Goal: Task Accomplishment & Management: Manage account settings

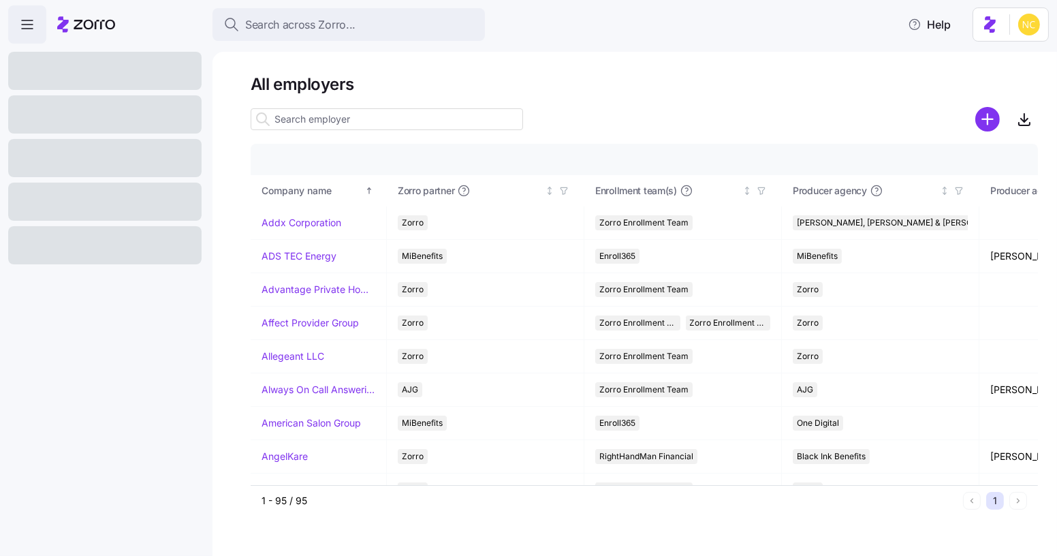
click at [388, 5] on div "Search across Zorro... Help" at bounding box center [528, 24] width 1040 height 38
click at [389, 9] on button "Search across Zorro..." at bounding box center [348, 24] width 272 height 33
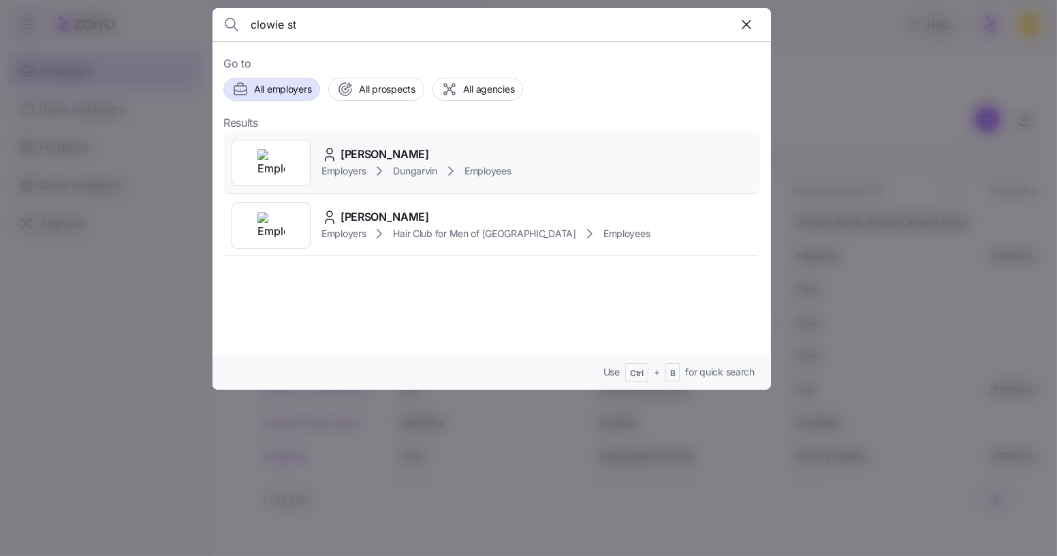
type input "clowie st"
click at [413, 152] on div "[PERSON_NAME]" at bounding box center [415, 154] width 189 height 17
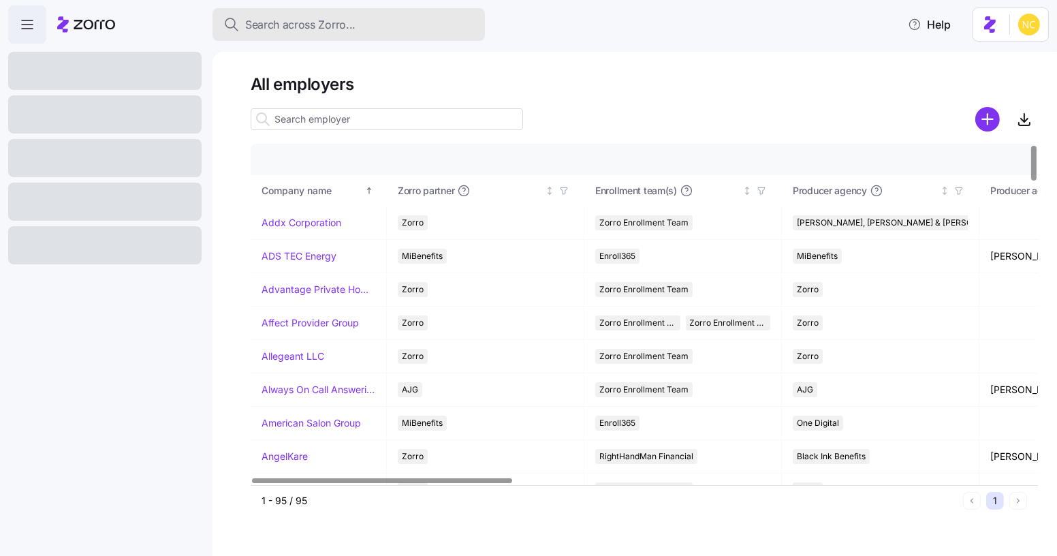
click at [323, 29] on span "Search across Zorro..." at bounding box center [300, 24] width 110 height 17
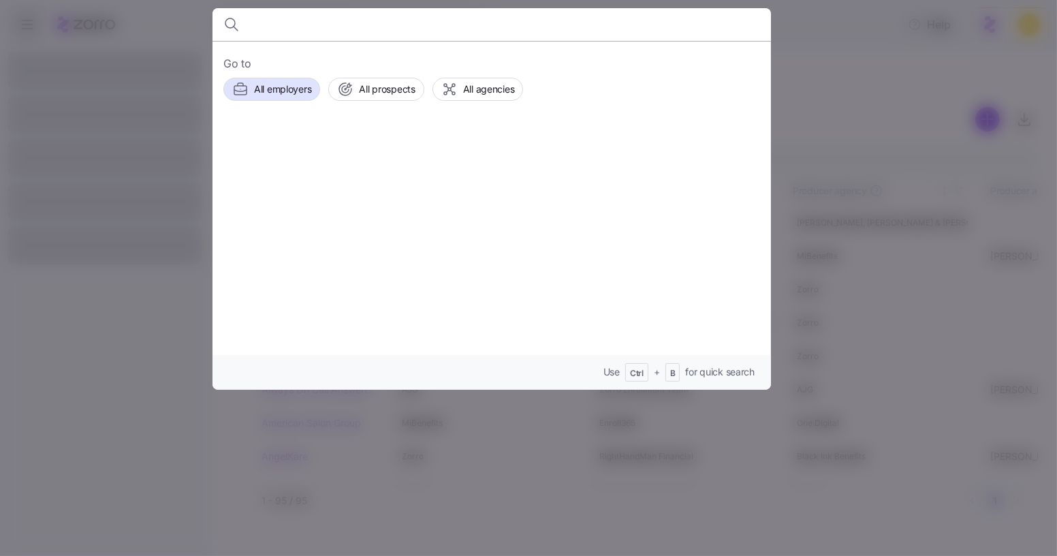
click at [6, 71] on div at bounding box center [528, 278] width 1057 height 556
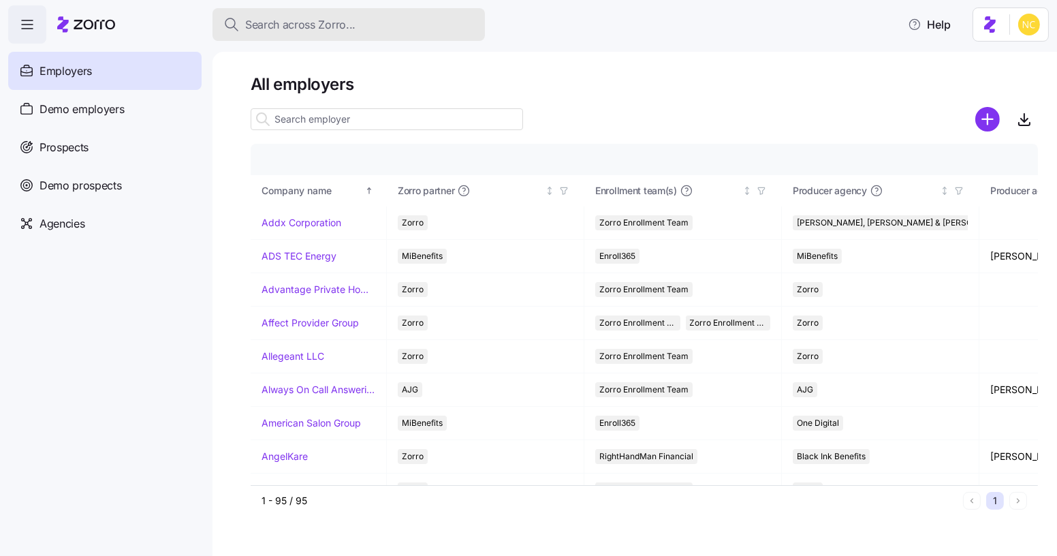
click at [427, 21] on div "Search across Zorro..." at bounding box center [348, 24] width 251 height 17
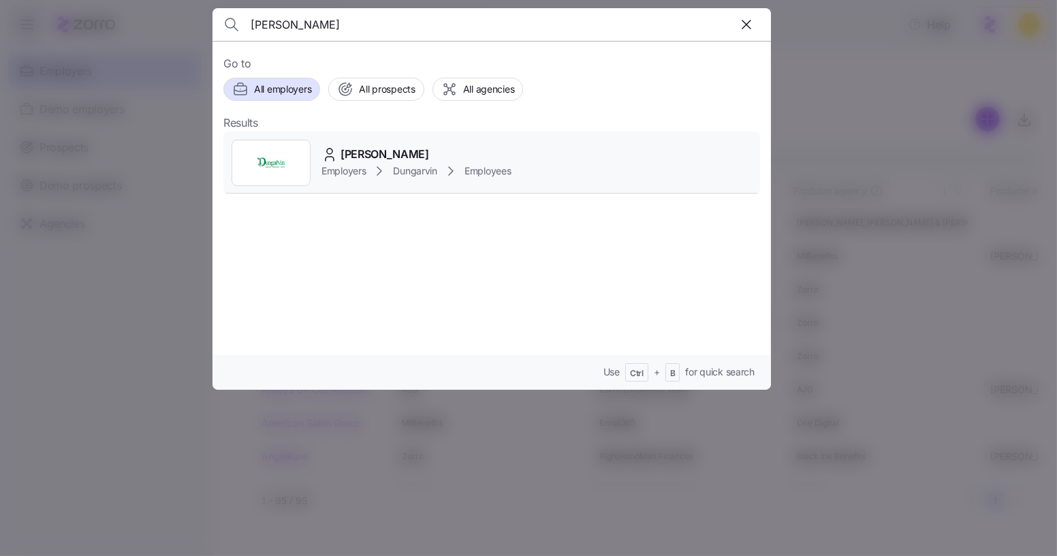
type input "Clowie Stine"
click at [411, 152] on div "Clowie Stine" at bounding box center [415, 154] width 189 height 17
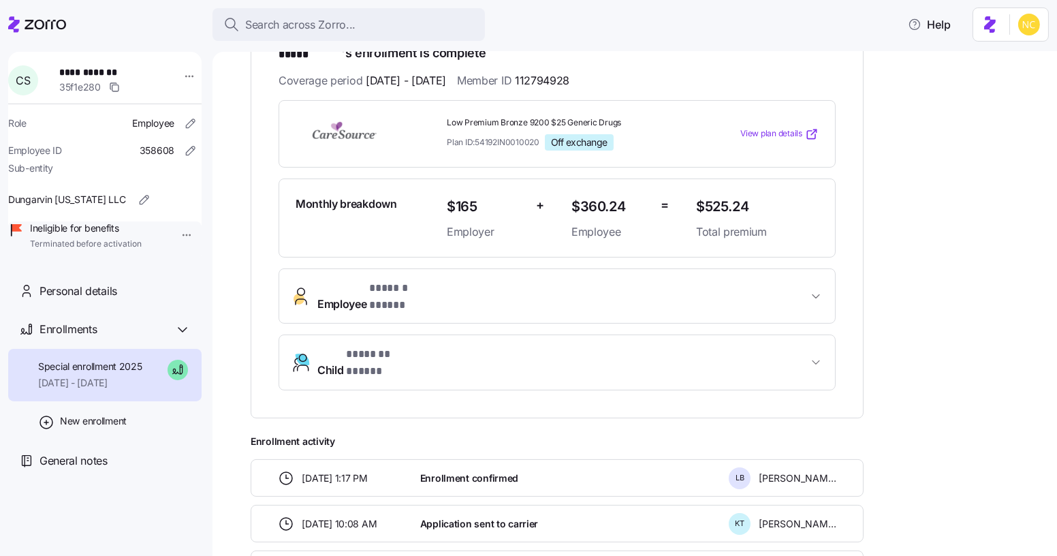
scroll to position [371, 0]
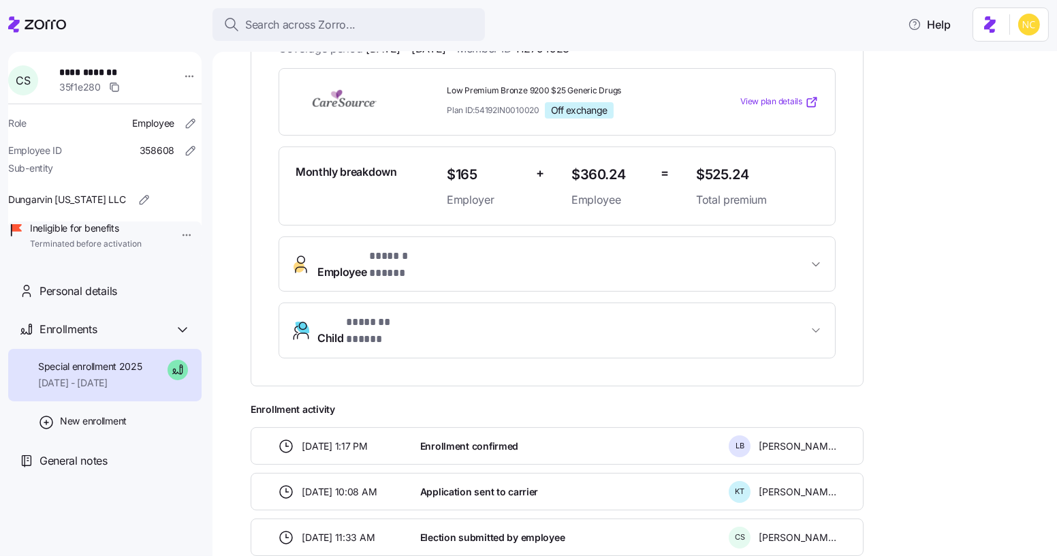
click at [411, 248] on span "* ****** ***** *" at bounding box center [403, 256] width 69 height 17
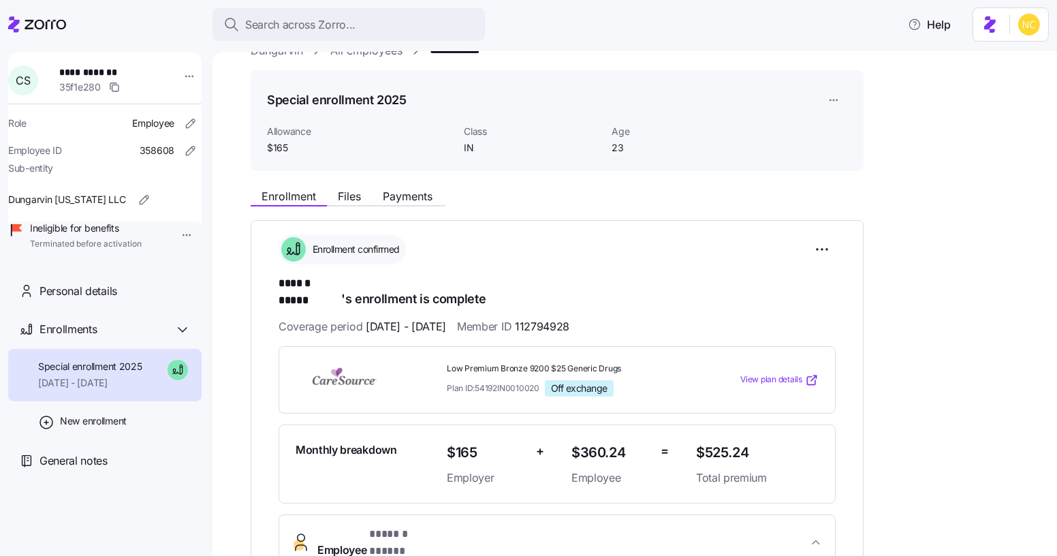
scroll to position [0, 0]
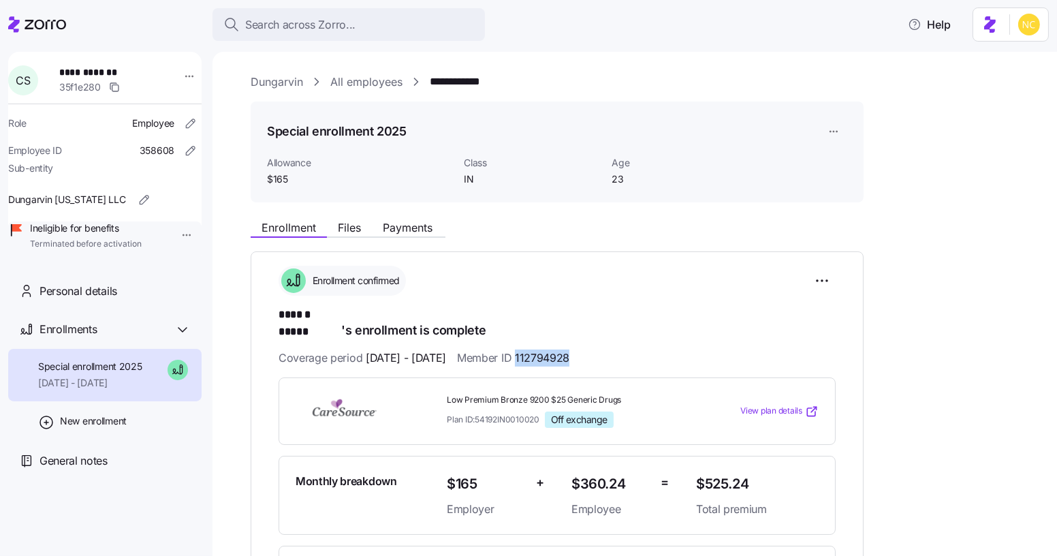
drag, startPoint x: 609, startPoint y: 337, endPoint x: 553, endPoint y: 340, distance: 55.2
click at [553, 349] on div "Coverage period 10/01/2025 - 12/31/2025 Member ID 112794928" at bounding box center [556, 357] width 557 height 17
copy span "112794928"
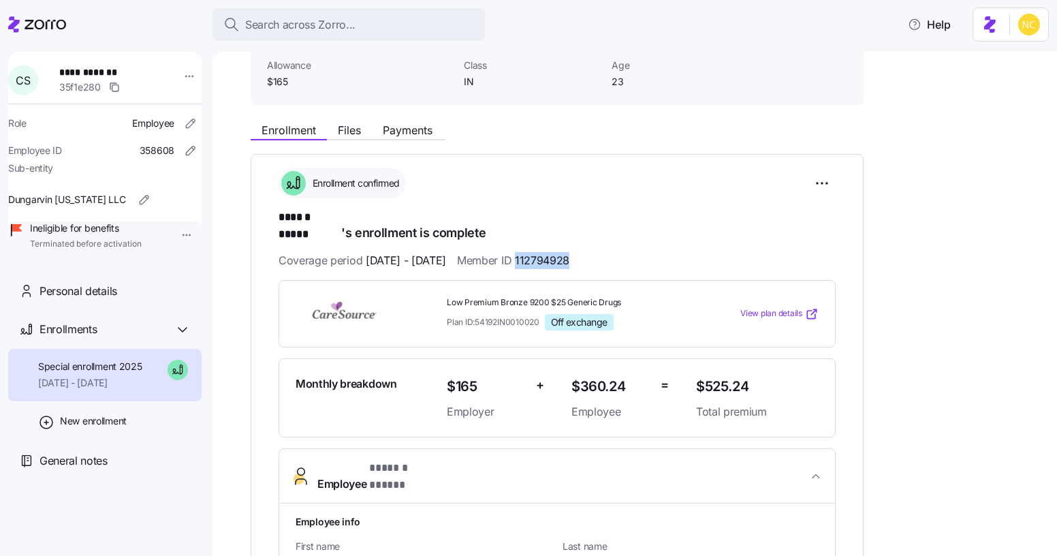
scroll to position [123, 0]
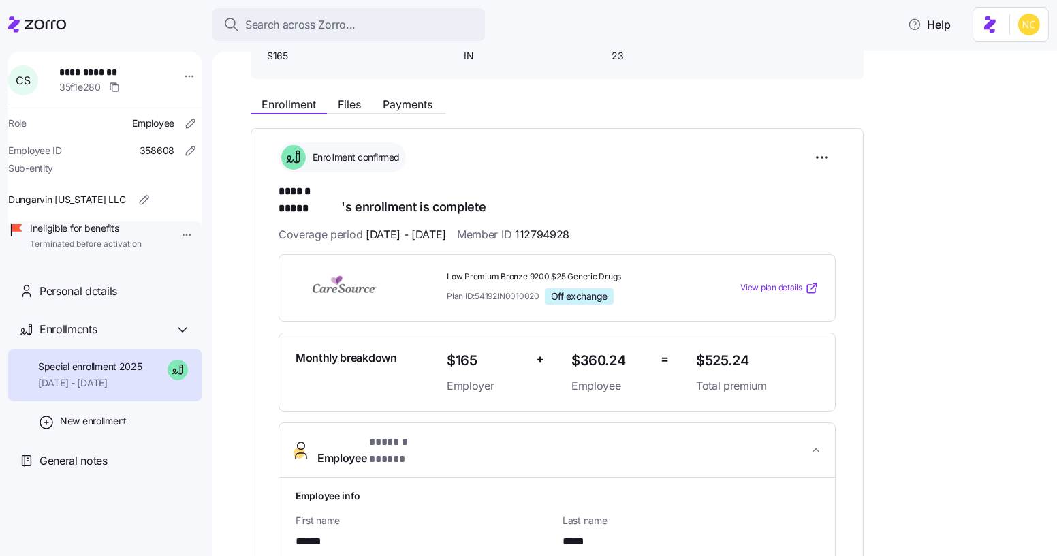
click at [348, 94] on div "Enrollment Files Payments" at bounding box center [557, 102] width 613 height 25
click at [351, 99] on span "Files" at bounding box center [349, 104] width 23 height 11
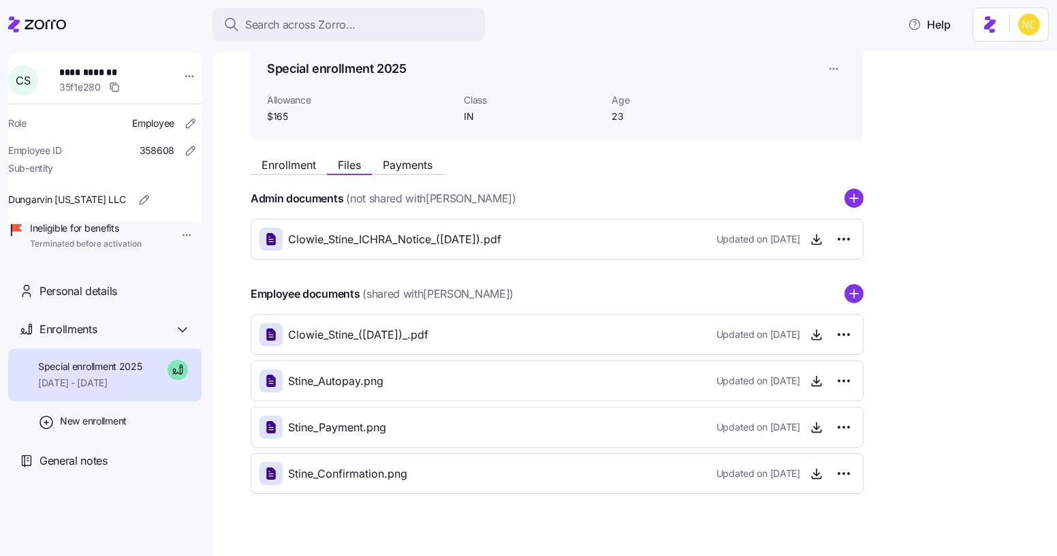
scroll to position [79, 0]
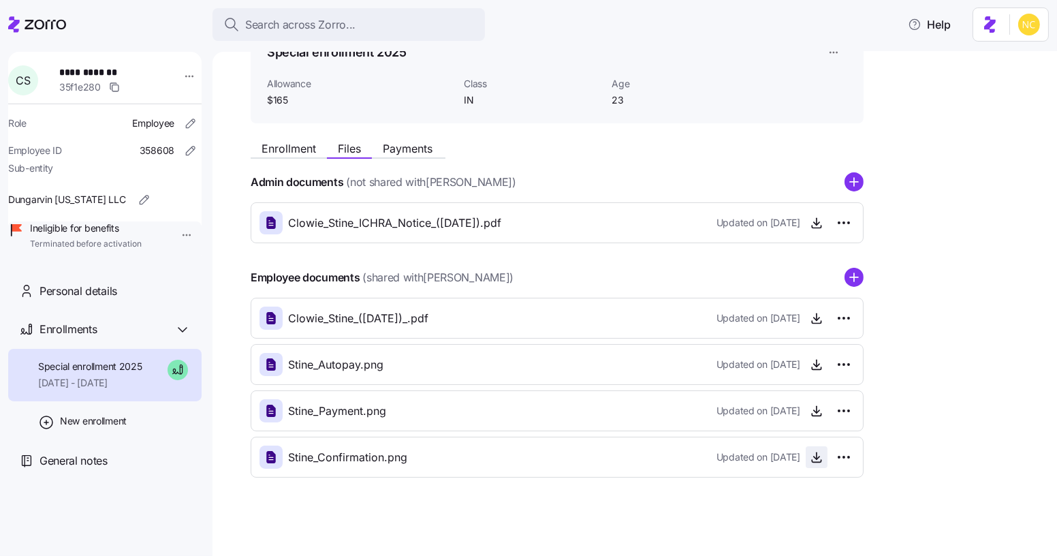
click at [816, 455] on icon "button" at bounding box center [816, 456] width 0 height 7
click at [821, 310] on span "button" at bounding box center [816, 318] width 20 height 20
click at [816, 317] on icon "button" at bounding box center [816, 318] width 14 height 14
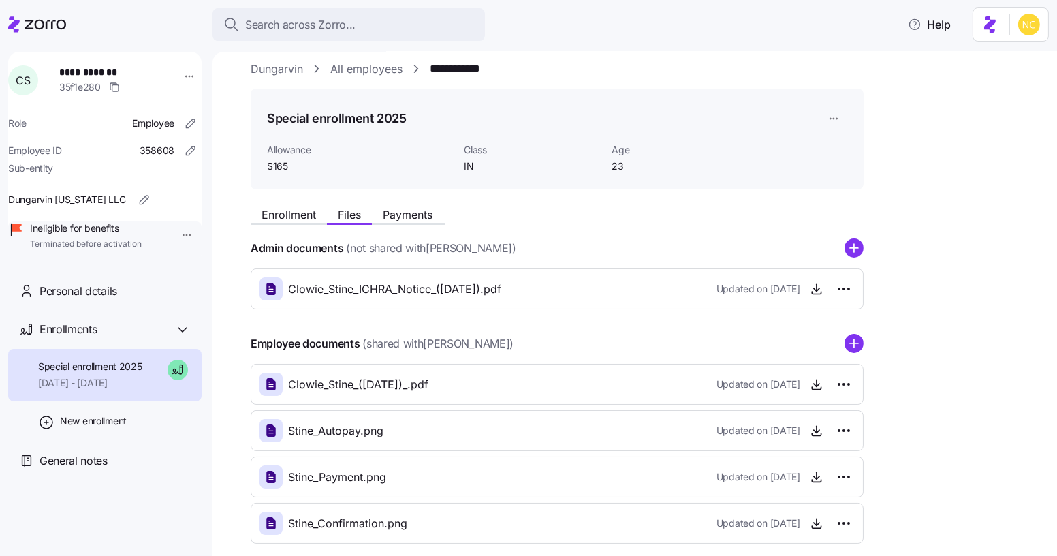
scroll to position [0, 0]
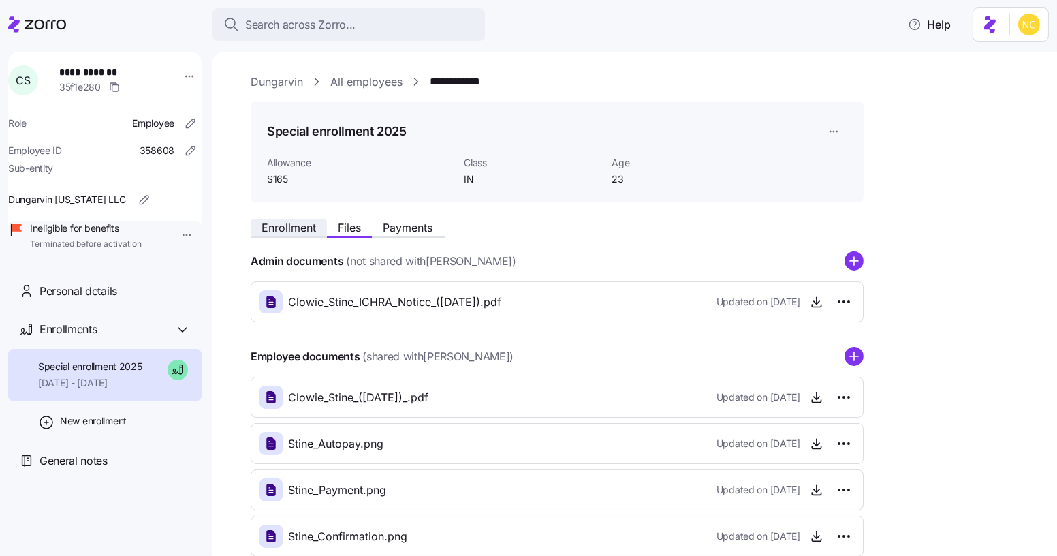
click at [305, 227] on span "Enrollment" at bounding box center [288, 227] width 54 height 11
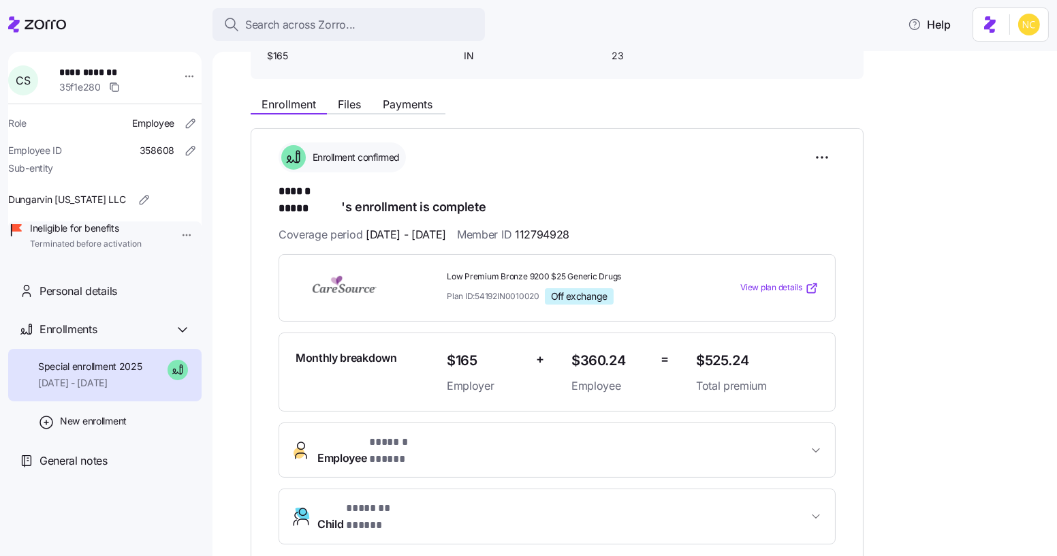
click at [447, 423] on button "Employee * ****** ***** *" at bounding box center [557, 450] width 556 height 54
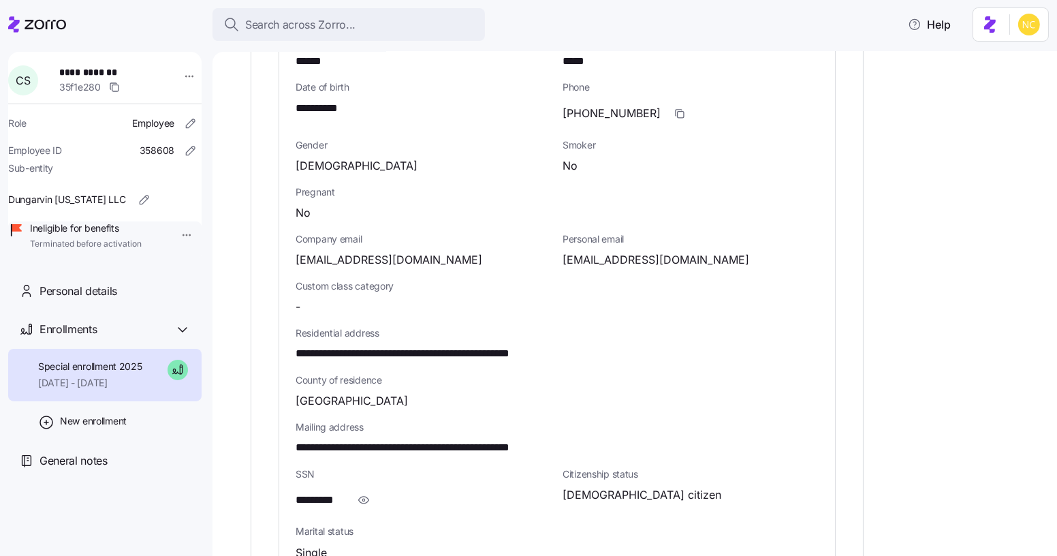
scroll to position [619, 0]
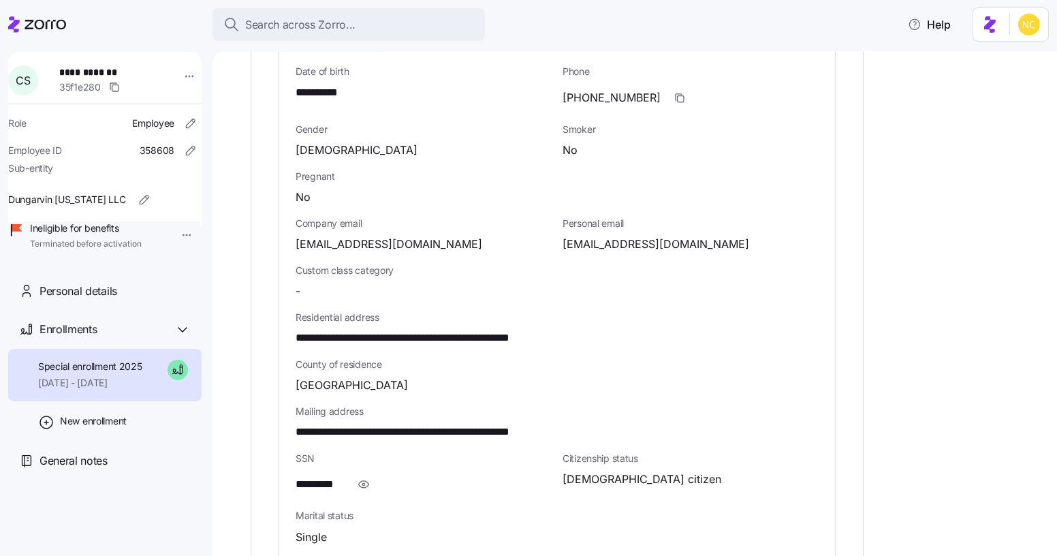
click at [364, 451] on div "SSN *********" at bounding box center [423, 474] width 256 height 46
click at [360, 471] on span "button" at bounding box center [364, 484] width 26 height 26
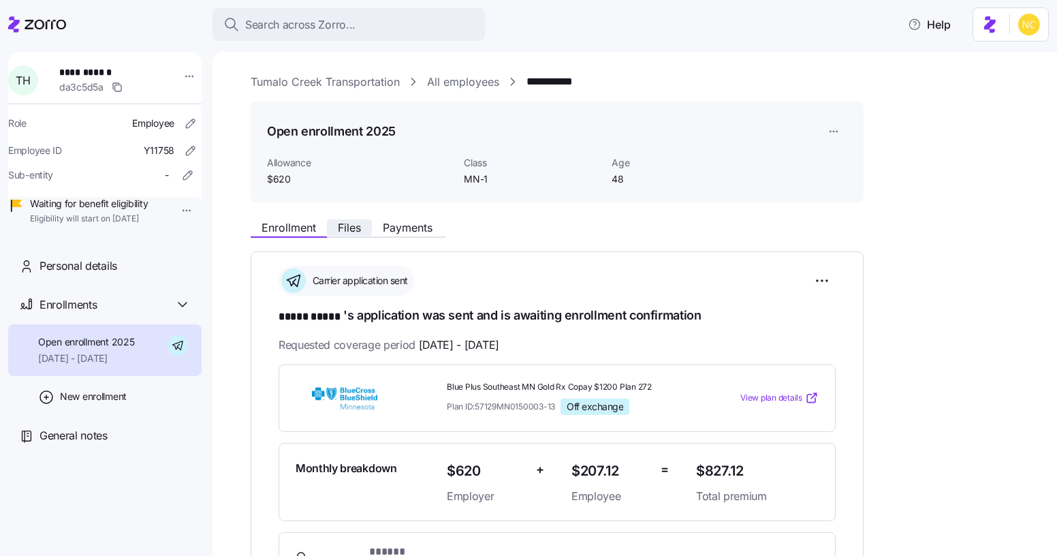
click at [351, 224] on span "Files" at bounding box center [349, 227] width 23 height 11
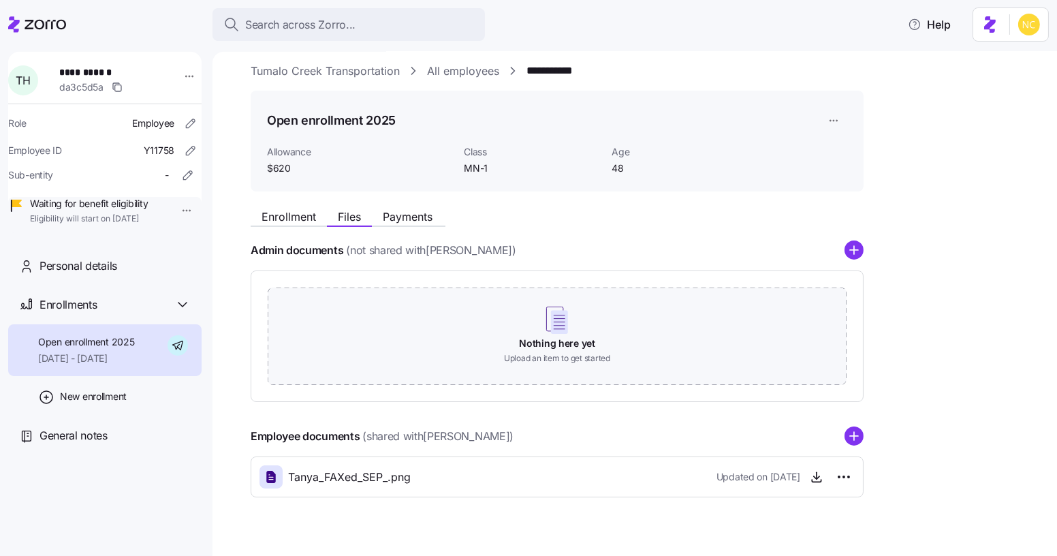
scroll to position [33, 0]
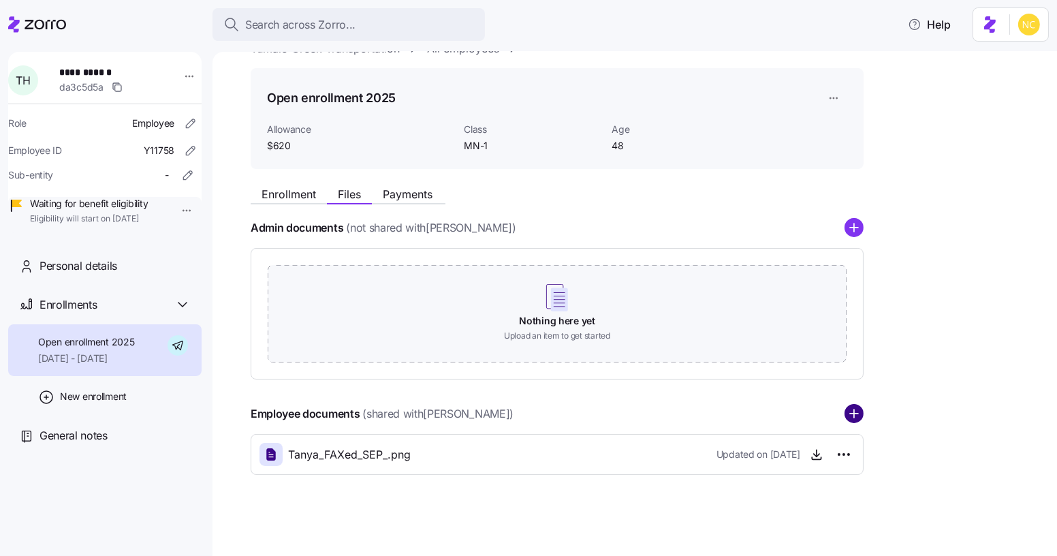
click at [861, 415] on circle "add icon" at bounding box center [854, 414] width 18 height 18
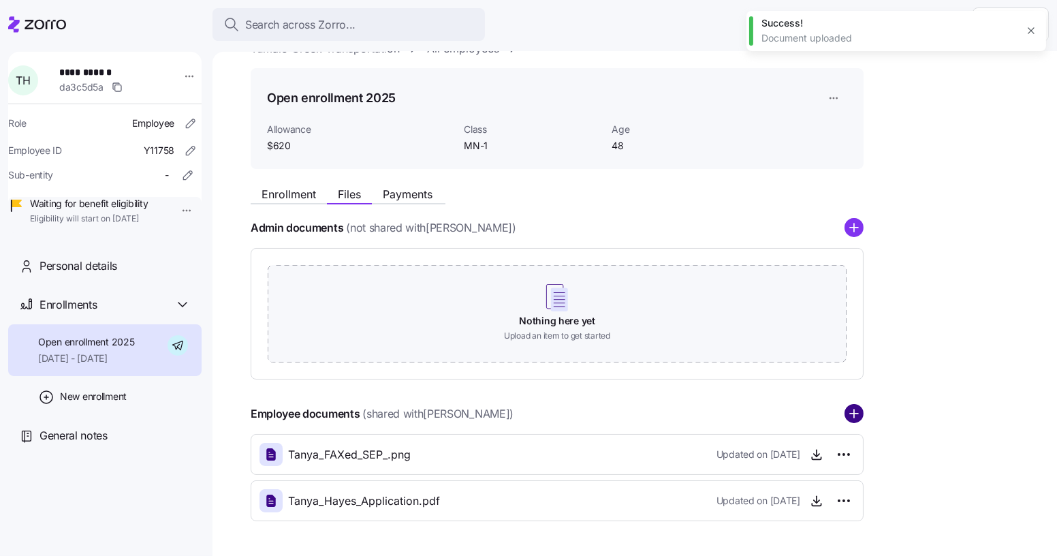
click at [854, 414] on icon "add icon" at bounding box center [853, 413] width 19 height 19
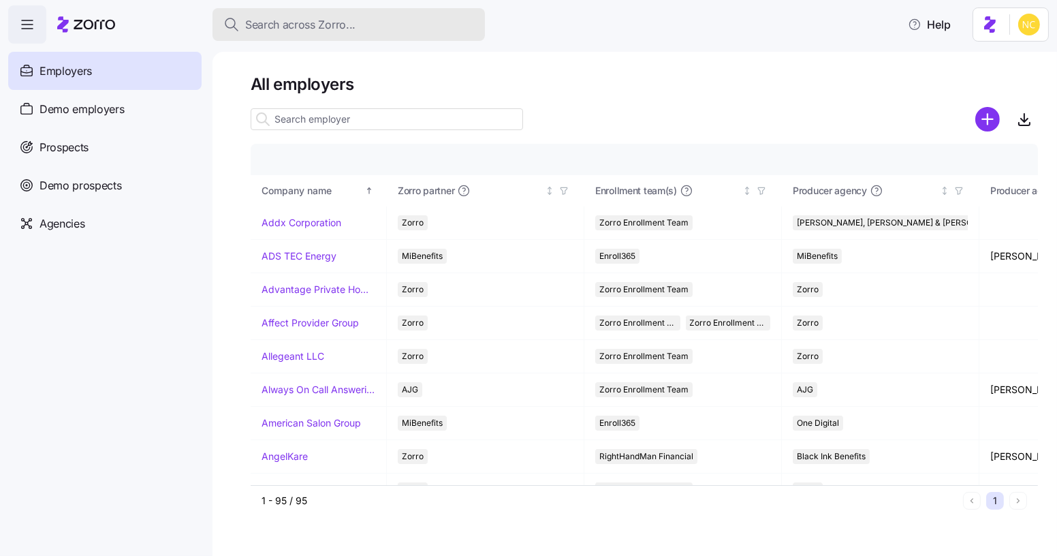
click at [296, 29] on span "Search across Zorro..." at bounding box center [300, 24] width 110 height 17
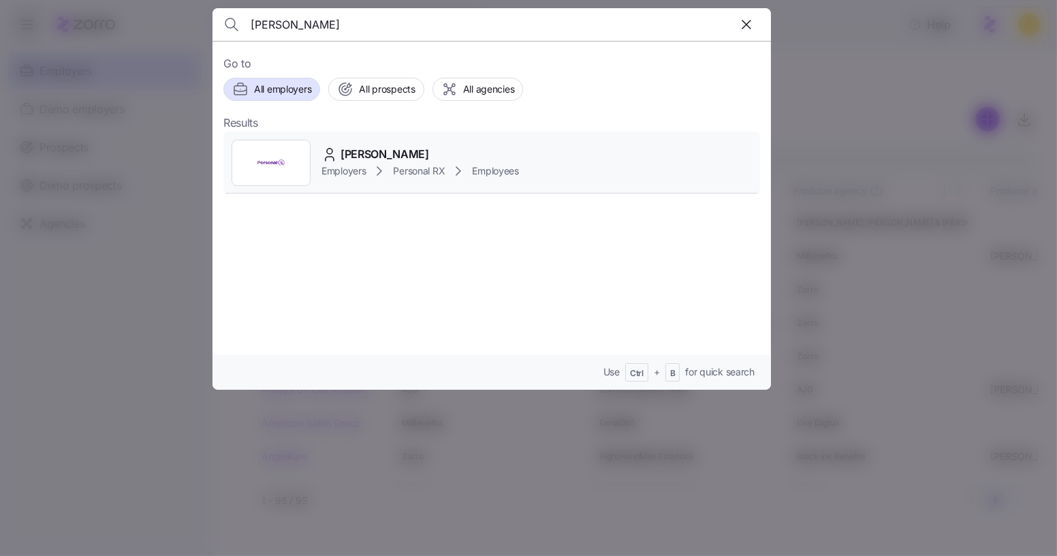
type input "[PERSON_NAME]"
click at [416, 143] on div "[PERSON_NAME] Employers Personal RX Employees" at bounding box center [491, 162] width 536 height 63
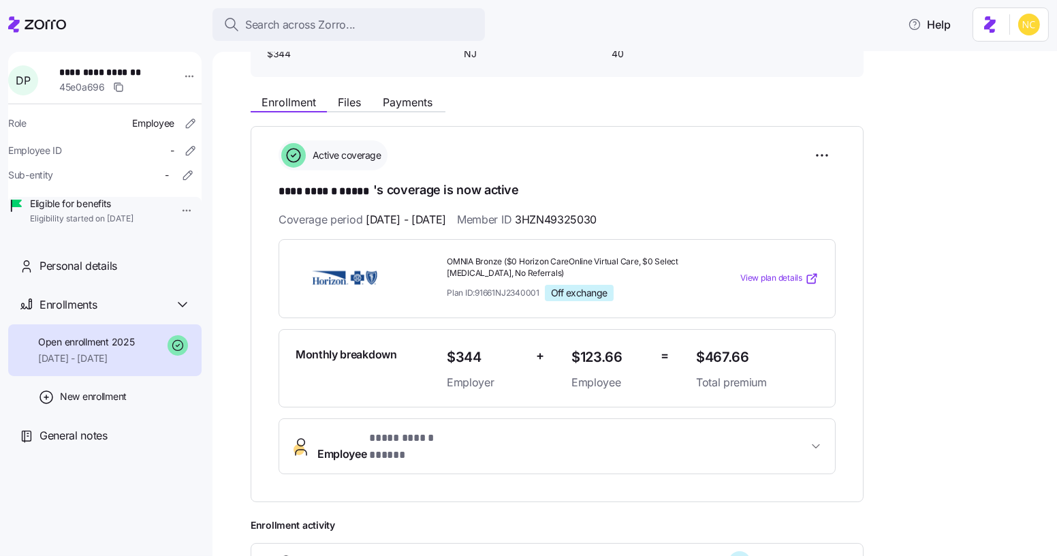
scroll to position [103, 0]
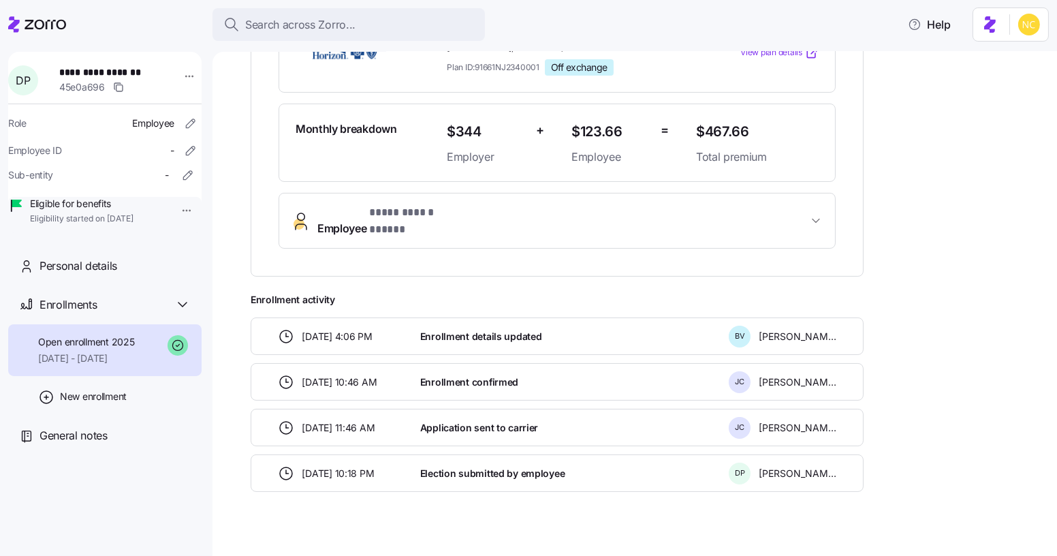
click at [452, 210] on span "**********" at bounding box center [418, 212] width 99 height 17
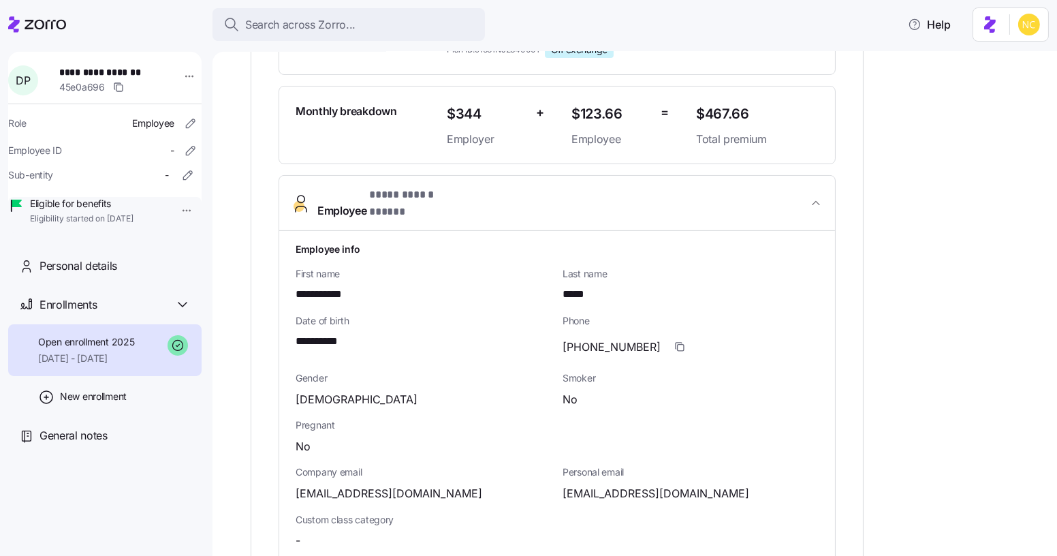
scroll to position [351, 0]
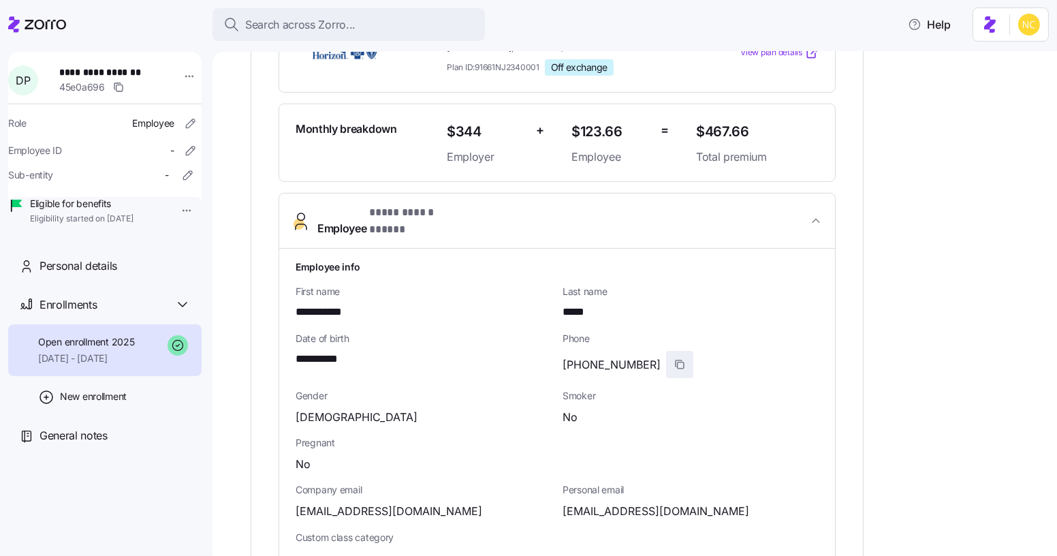
click at [674, 359] on icon "button" at bounding box center [679, 364] width 11 height 11
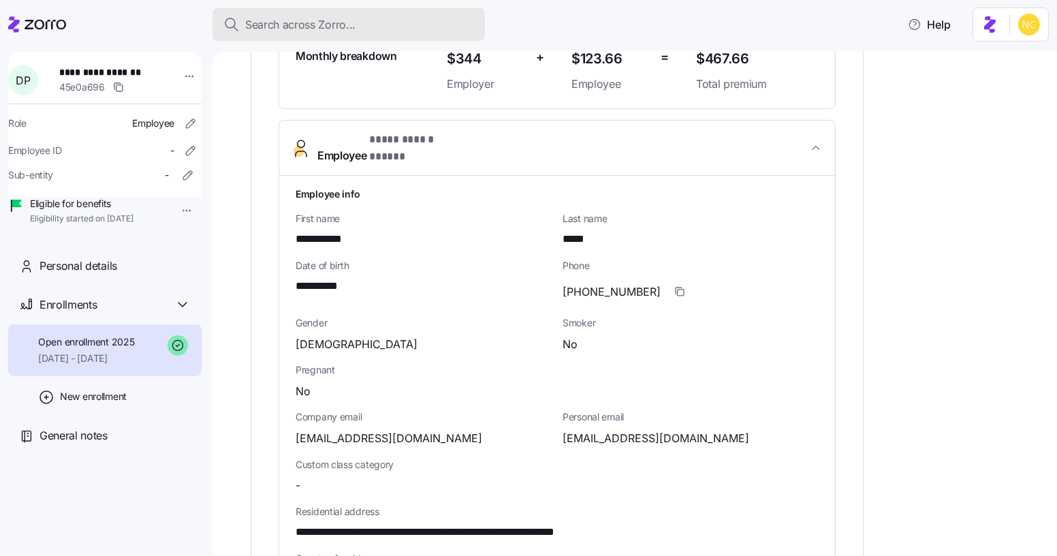
scroll to position [413, 0]
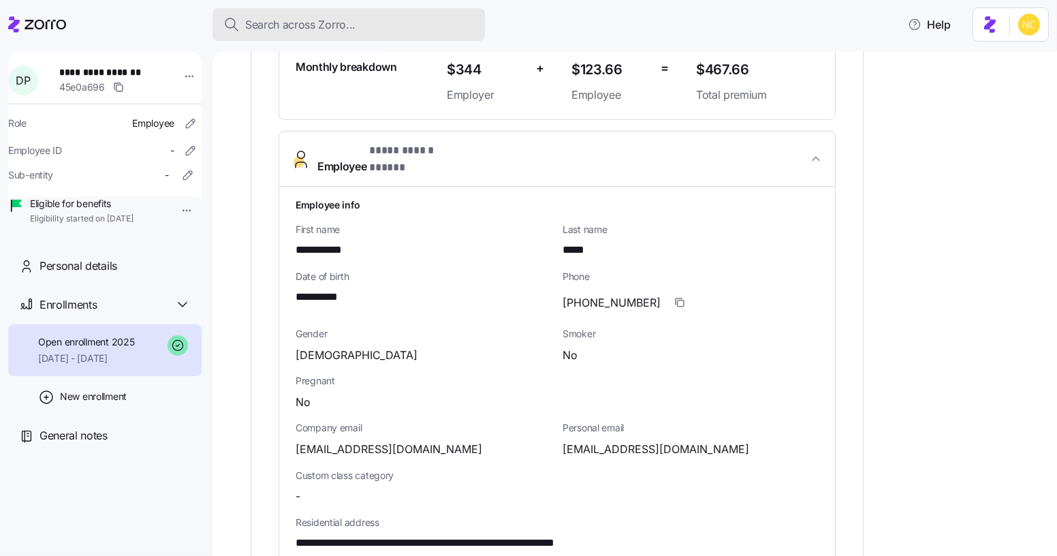
click at [309, 12] on button "Search across Zorro..." at bounding box center [348, 24] width 272 height 33
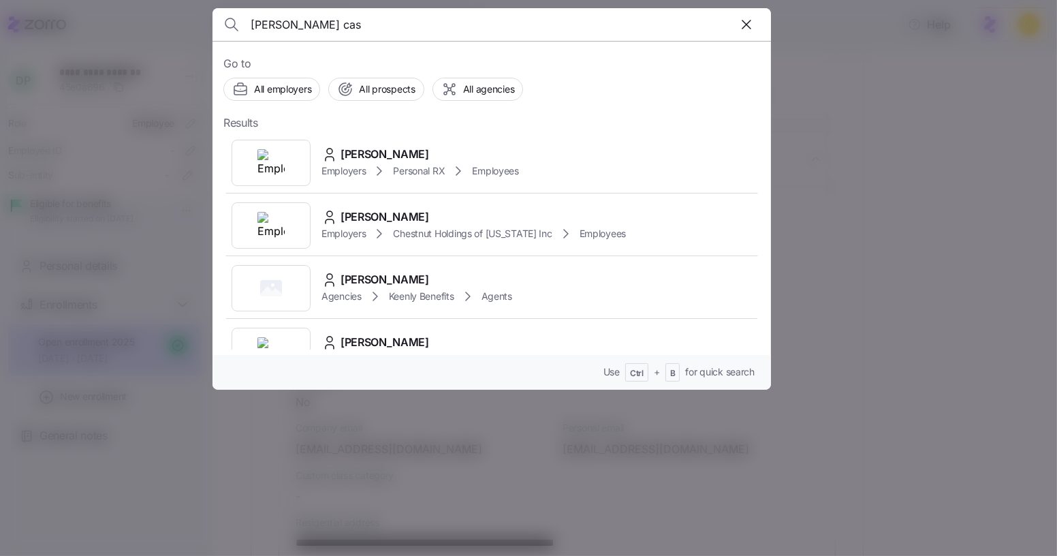
type input "[PERSON_NAME] cas"
click at [431, 150] on div "[PERSON_NAME]" at bounding box center [419, 154] width 197 height 17
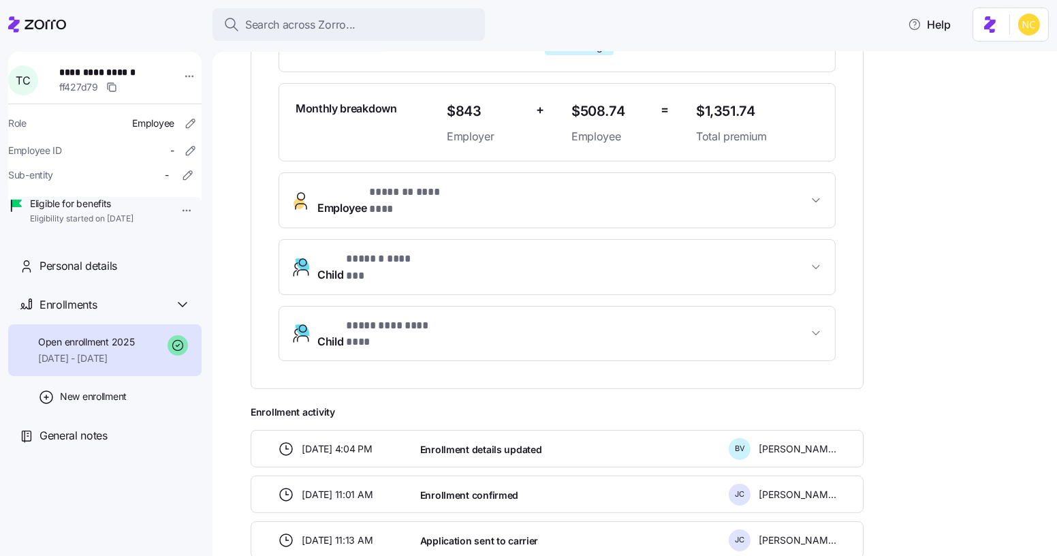
click at [434, 198] on span "* ******* ******** *" at bounding box center [416, 192] width 94 height 17
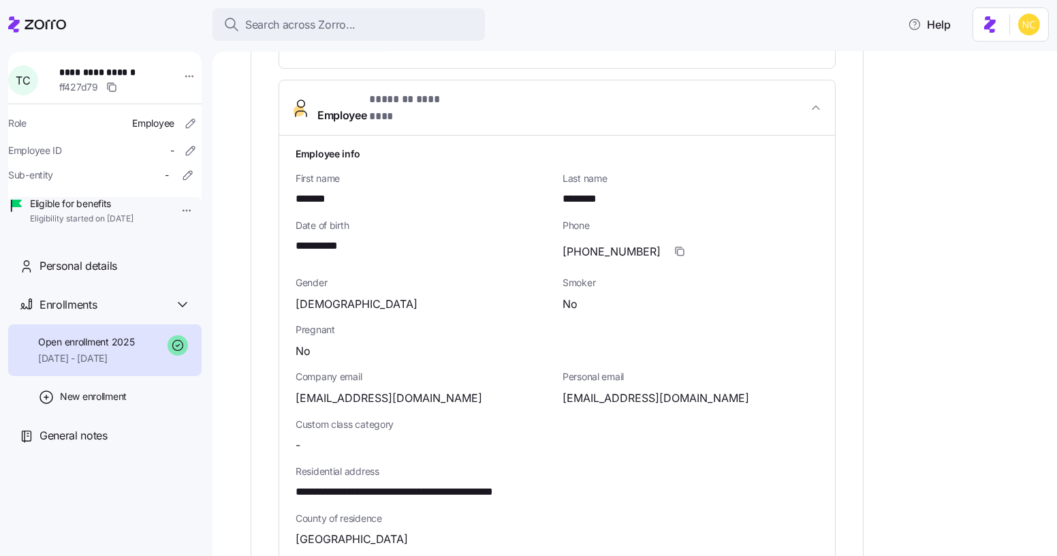
scroll to position [557, 0]
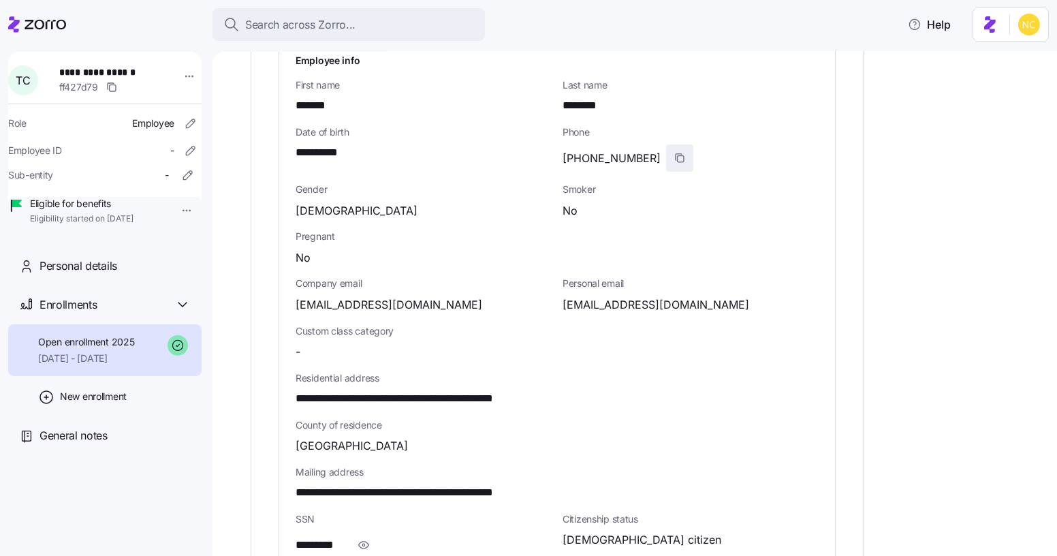
click at [677, 156] on icon "button" at bounding box center [680, 159] width 6 height 6
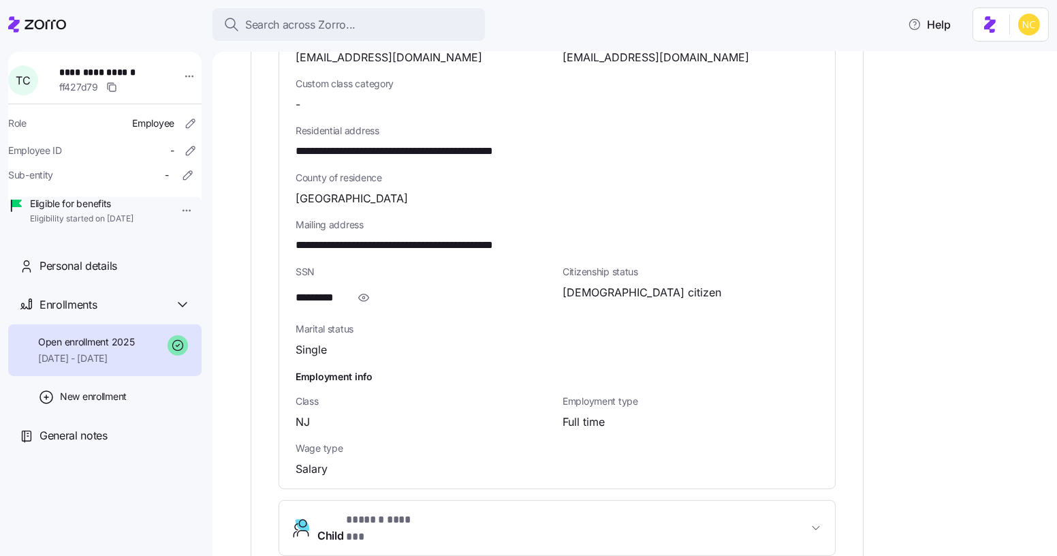
scroll to position [433, 0]
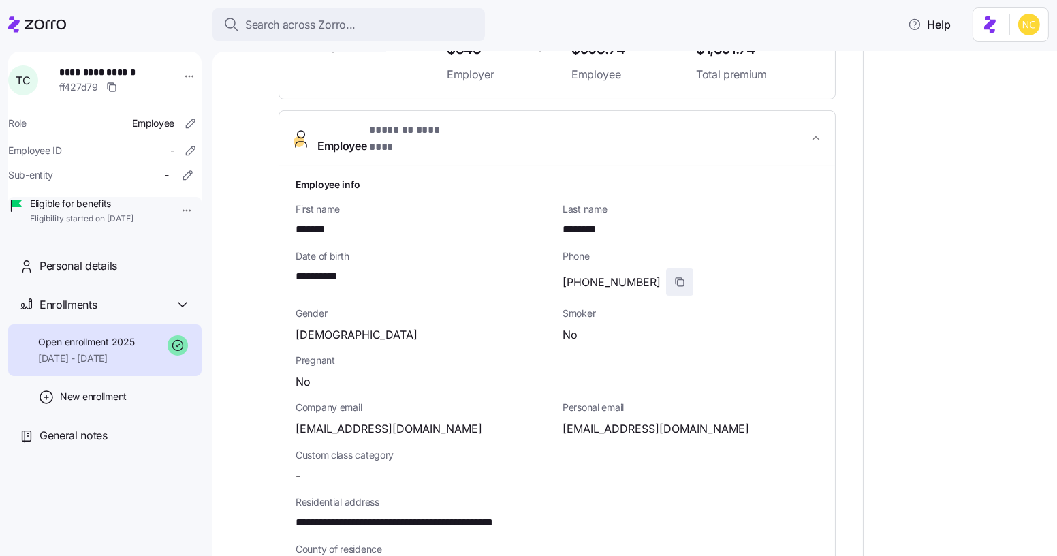
click at [671, 269] on span "button" at bounding box center [679, 282] width 26 height 26
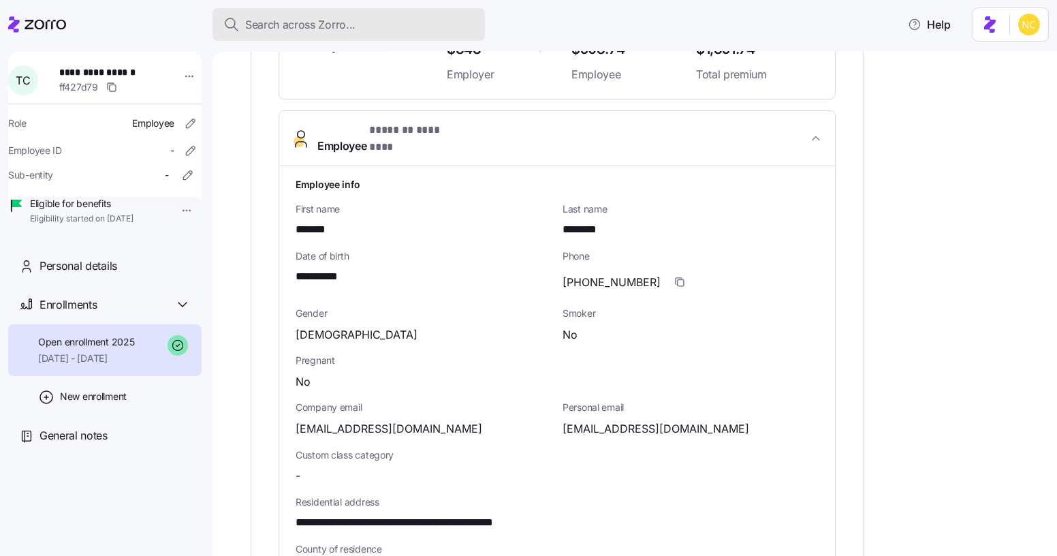
click at [389, 38] on button "Search across Zorro..." at bounding box center [348, 24] width 272 height 33
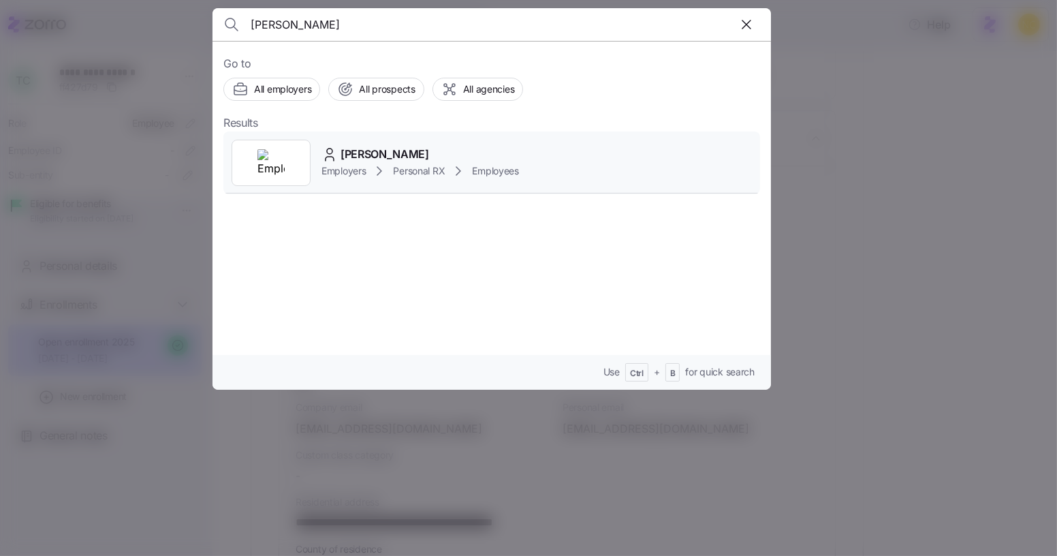
type input "[PERSON_NAME]"
click at [374, 148] on span "[PERSON_NAME]" at bounding box center [384, 154] width 89 height 17
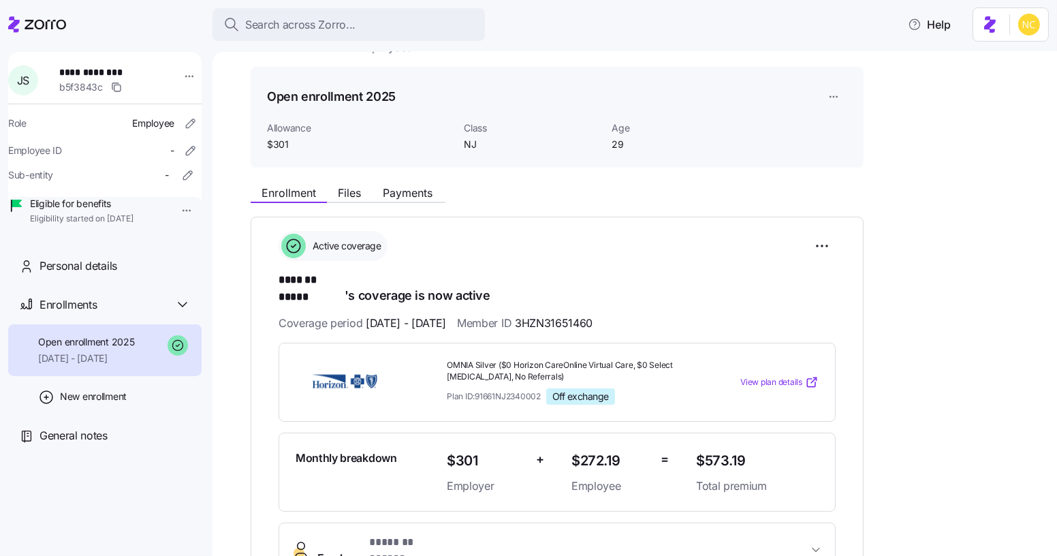
scroll to position [309, 0]
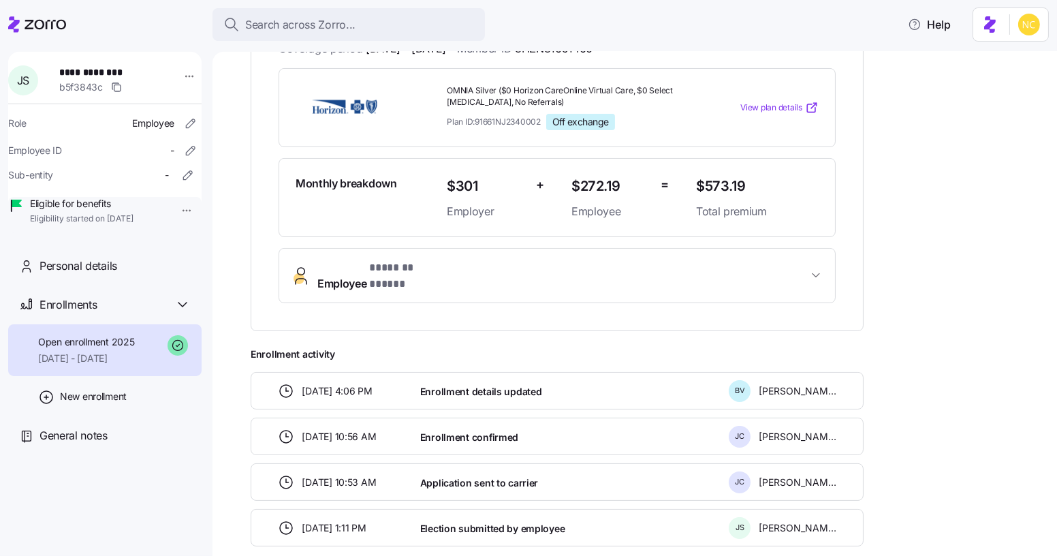
click at [499, 270] on button "Employee * ******* ***** *" at bounding box center [557, 275] width 556 height 54
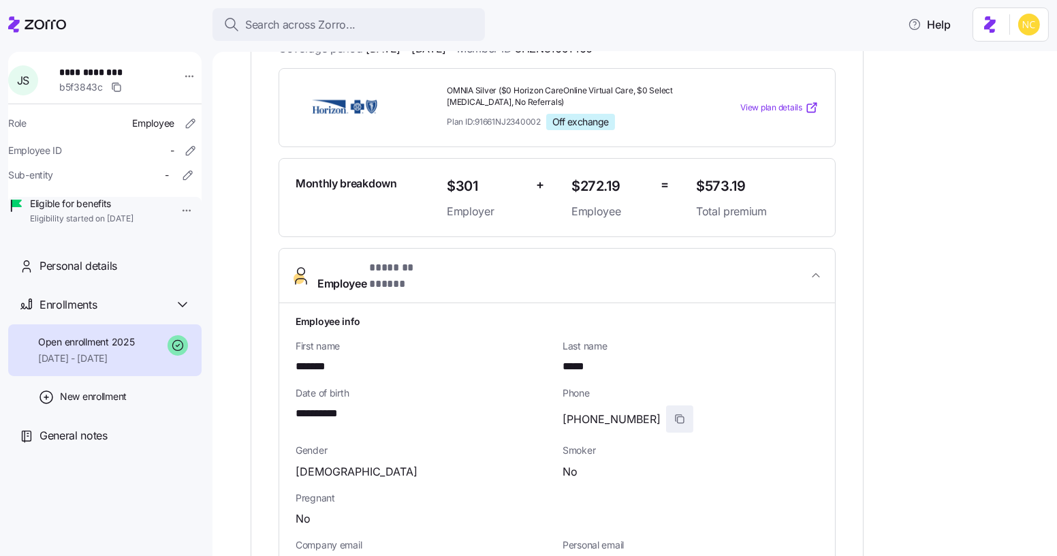
click at [666, 406] on span "button" at bounding box center [679, 419] width 26 height 26
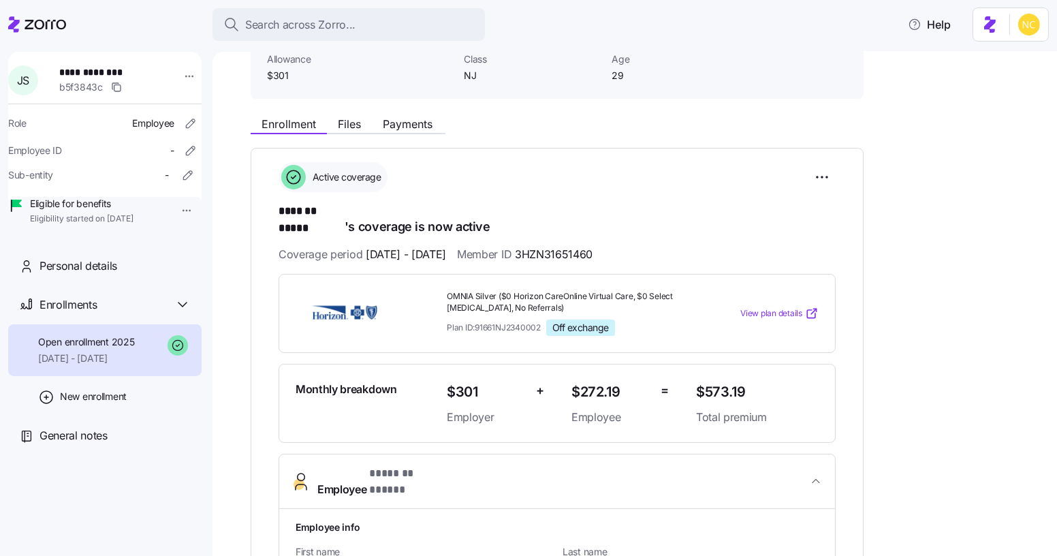
scroll to position [61, 0]
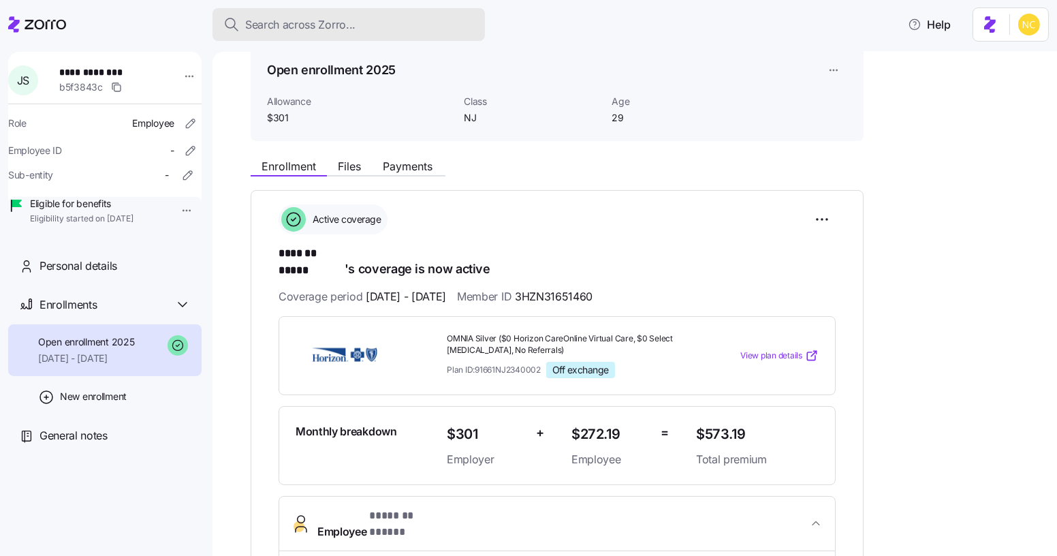
click at [274, 26] on span "Search across Zorro..." at bounding box center [300, 24] width 110 height 17
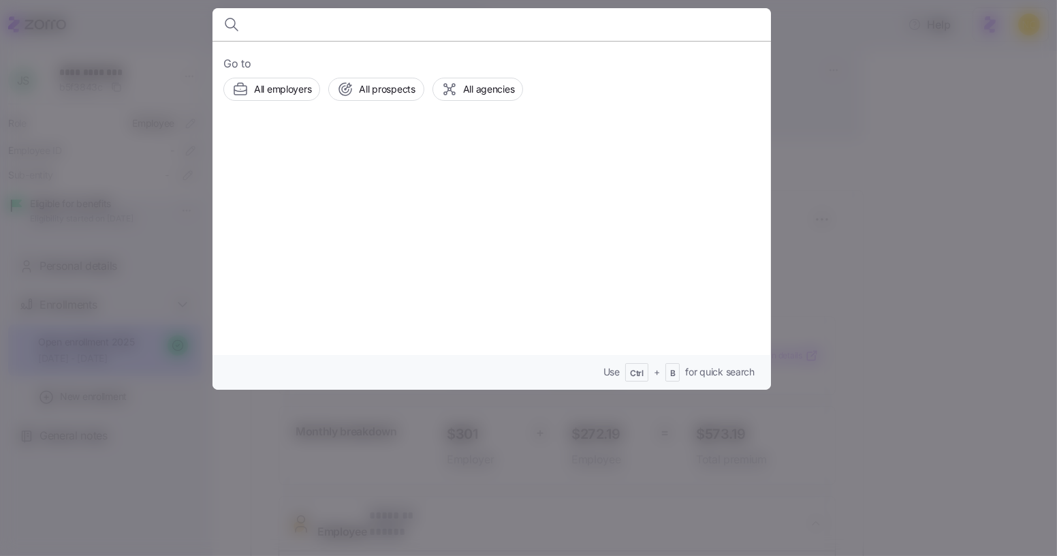
click at [93, 132] on div at bounding box center [528, 278] width 1057 height 556
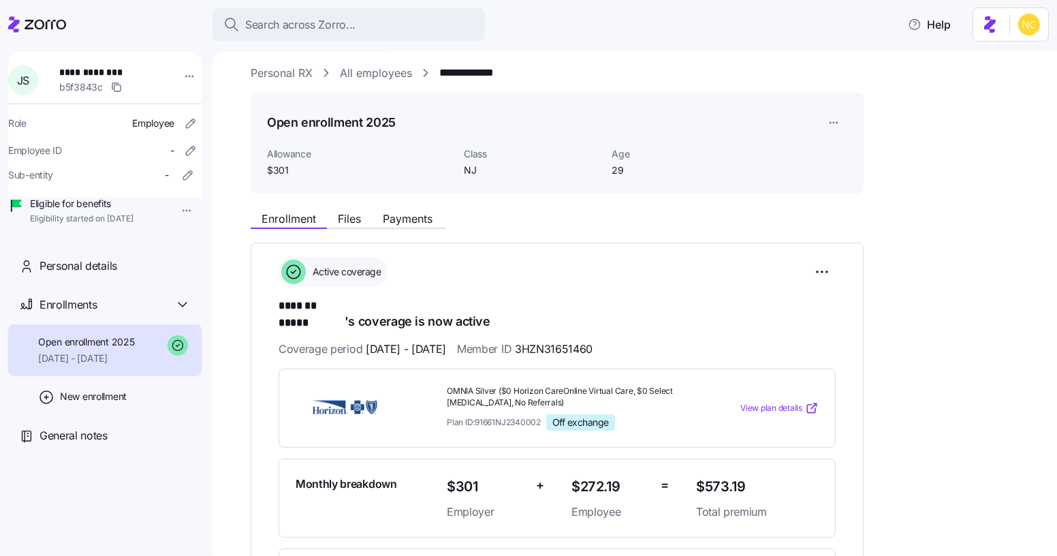
scroll to position [0, 0]
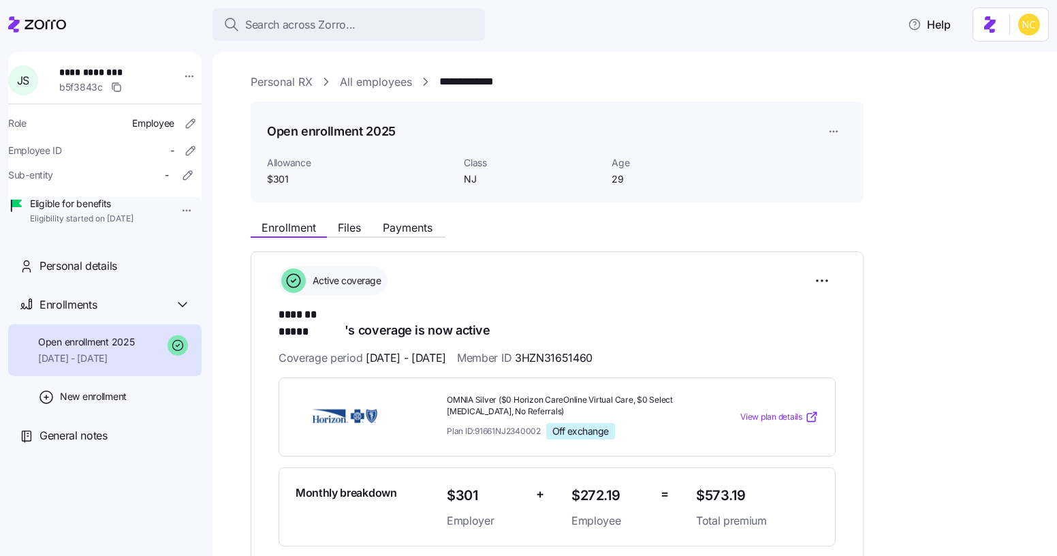
click at [283, 75] on link "Personal RX" at bounding box center [282, 82] width 62 height 17
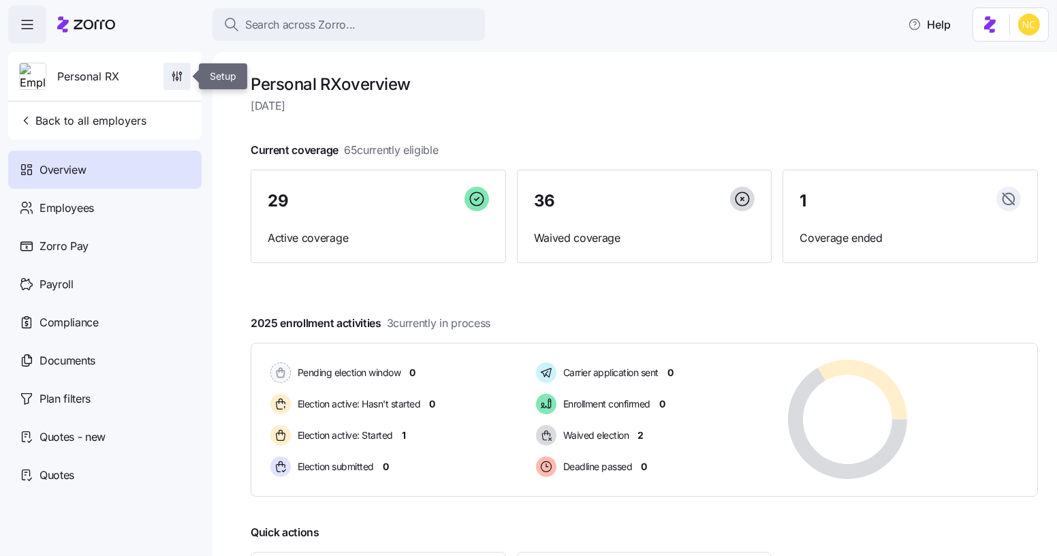
click at [184, 77] on span "button" at bounding box center [177, 76] width 26 height 26
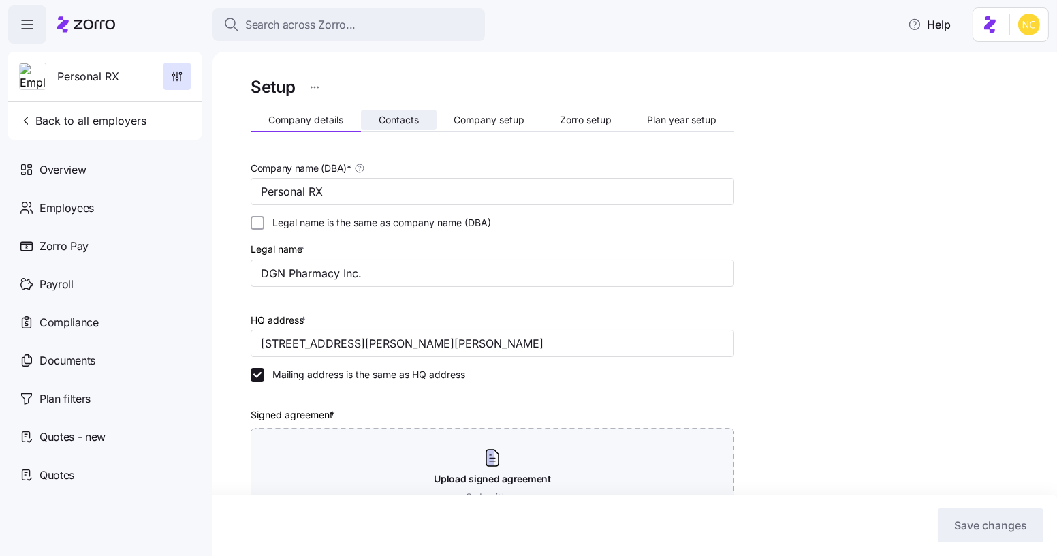
click at [397, 118] on span "Contacts" at bounding box center [399, 120] width 40 height 10
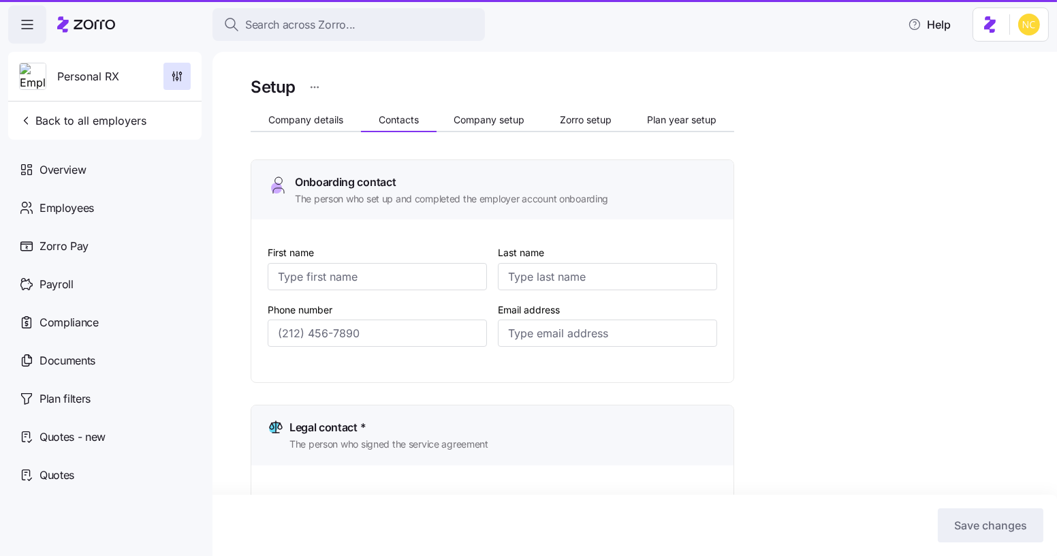
type input "[PERSON_NAME]"
type input "Fine"
type input "[PERSON_NAME][EMAIL_ADDRESS][DOMAIN_NAME]"
type input "[PERSON_NAME]"
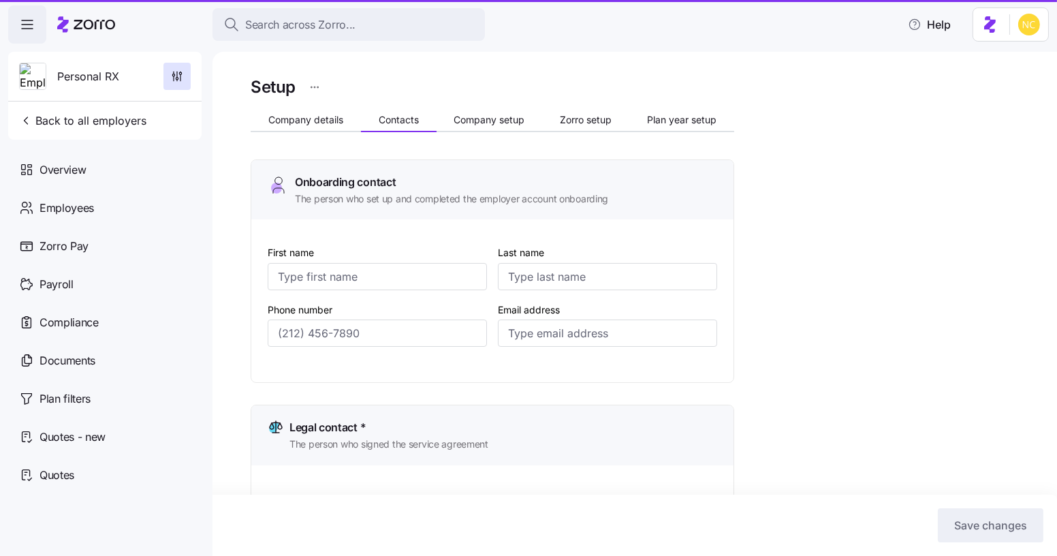
type input "[PERSON_NAME][EMAIL_ADDRESS][DOMAIN_NAME]"
type input "[PERSON_NAME]"
type input "[EMAIL_ADDRESS][DOMAIN_NAME]"
type input "[PERSON_NAME]"
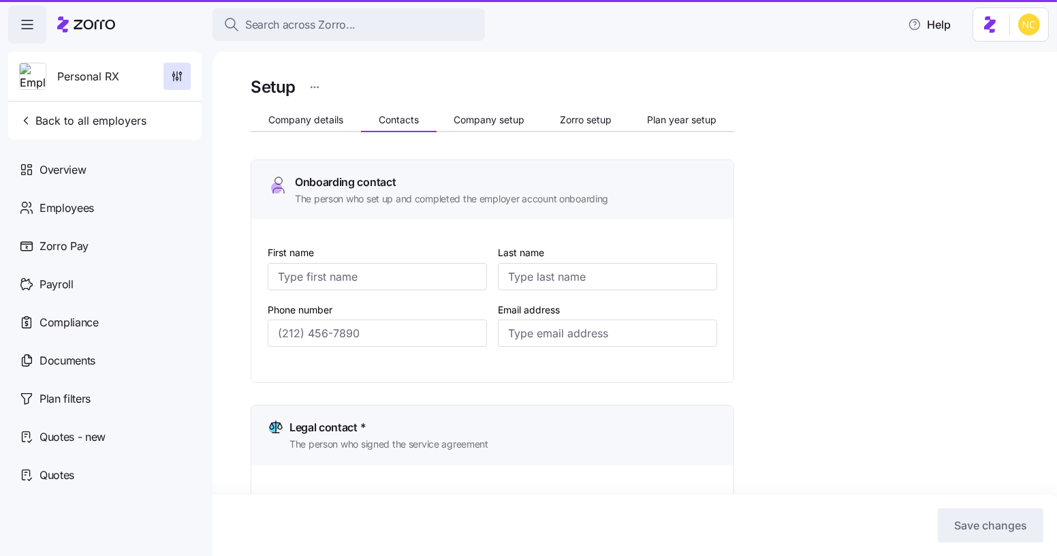
type input "Fine"
type input "[PERSON_NAME][EMAIL_ADDRESS][DOMAIN_NAME]"
type input "[PHONE_NUMBER]"
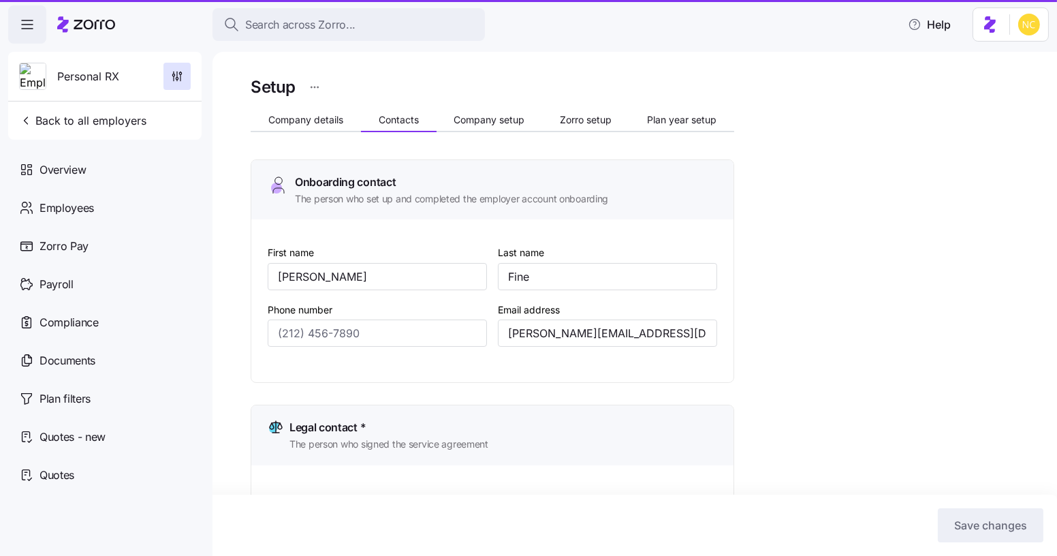
type input "[PHONE_NUMBER]"
